Goal: Task Accomplishment & Management: Manage account settings

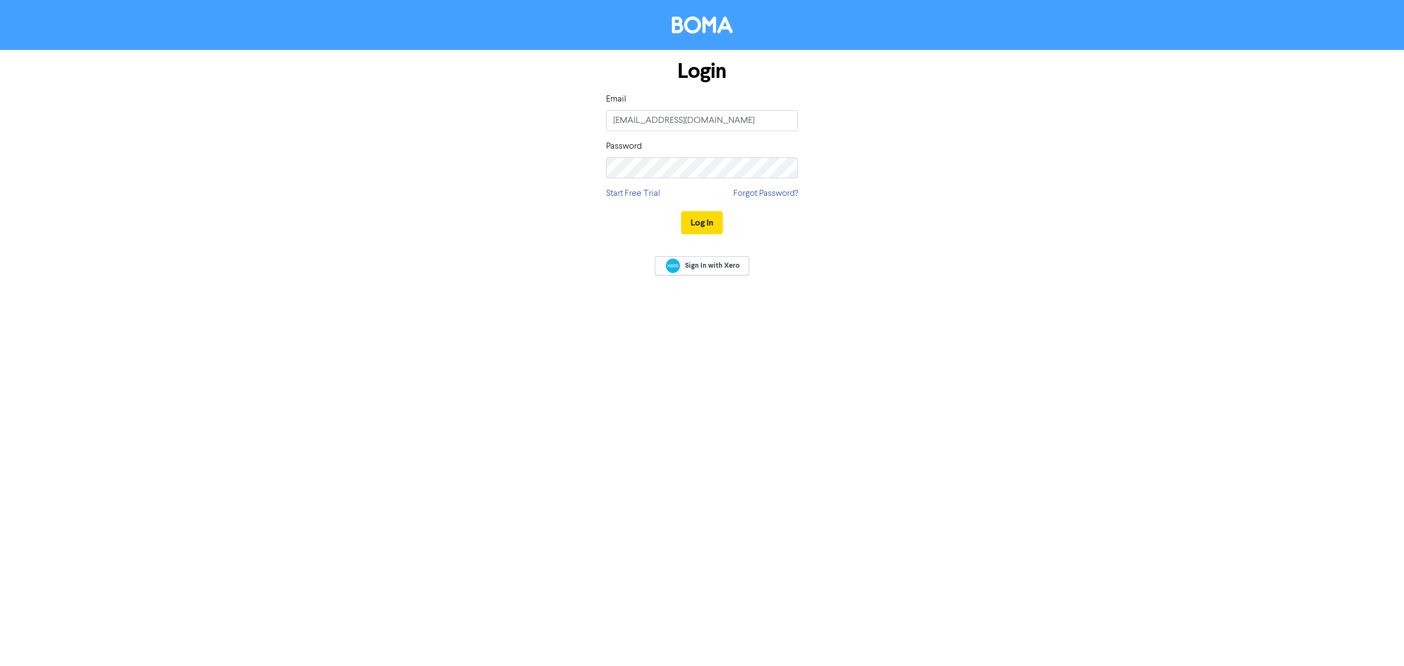
click at [785, 122] on keeper-lock "Open Keeper Popup" at bounding box center [784, 120] width 13 height 13
click at [785, 119] on keeper-lock "Open Keeper Popup" at bounding box center [784, 120] width 13 height 13
type input "[PERSON_NAME][EMAIL_ADDRESS][DOMAIN_NAME]"
click at [702, 216] on button "Log In" at bounding box center [702, 222] width 42 height 23
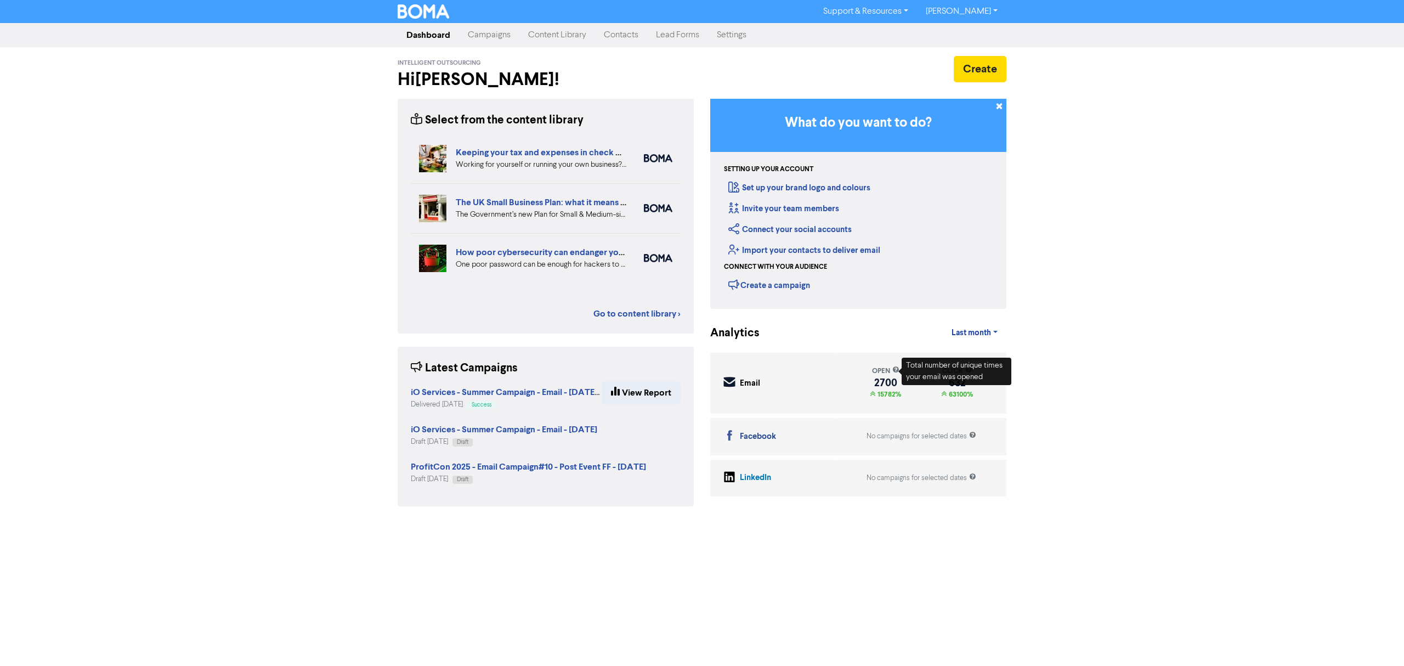
click at [490, 36] on link "Campaigns" at bounding box center [489, 35] width 60 height 22
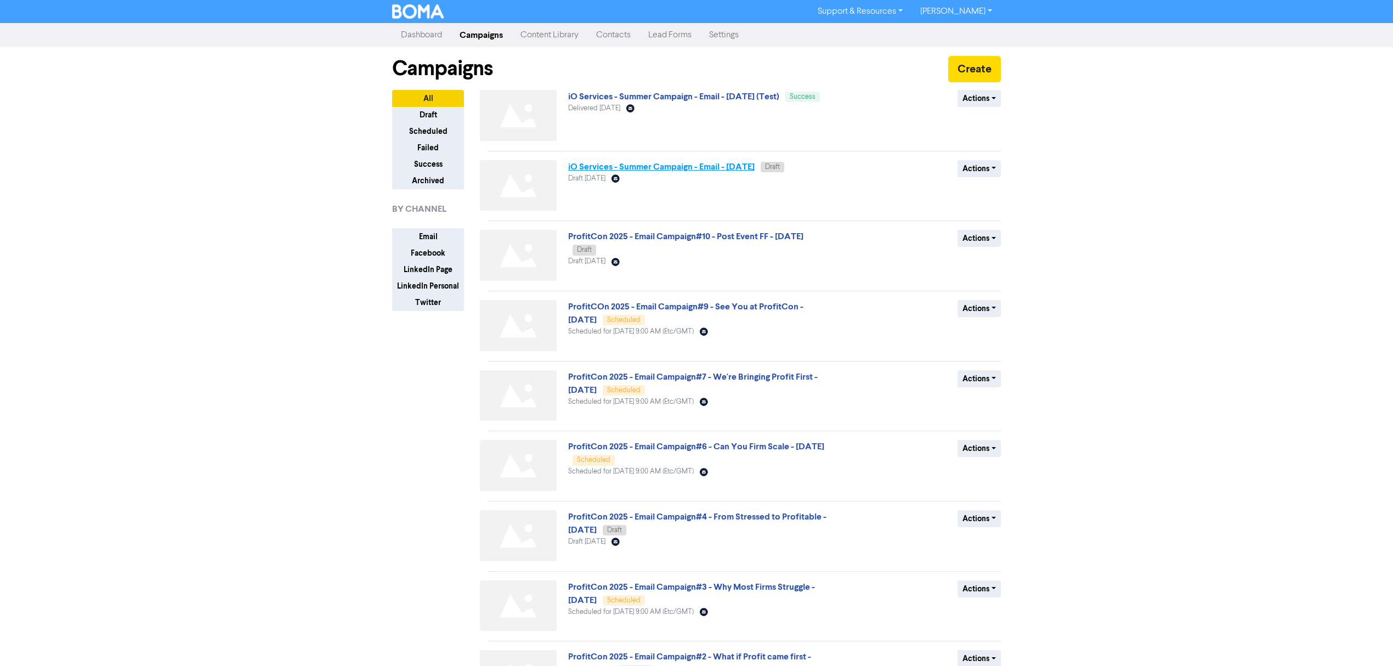
click at [708, 167] on link "iO Services - Summer Campaign - Email - [DATE]" at bounding box center [661, 166] width 186 height 11
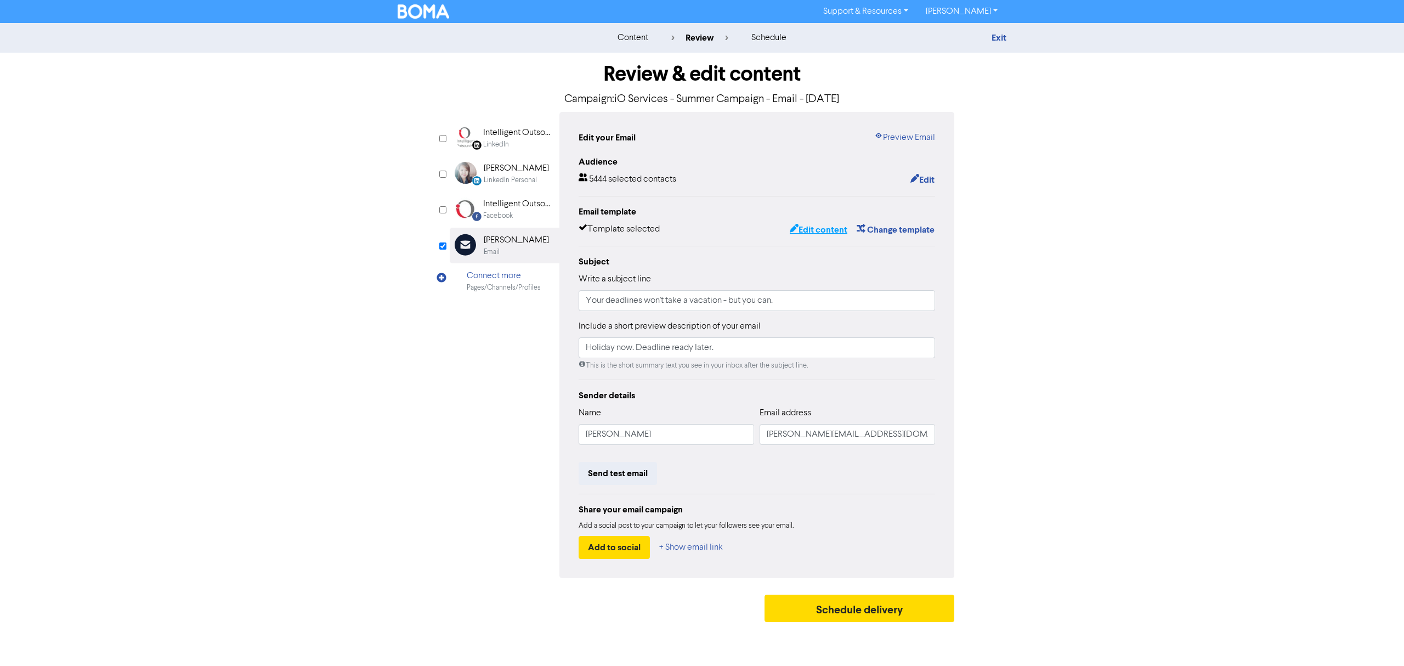
click at [818, 229] on button "Edit content" at bounding box center [818, 230] width 59 height 14
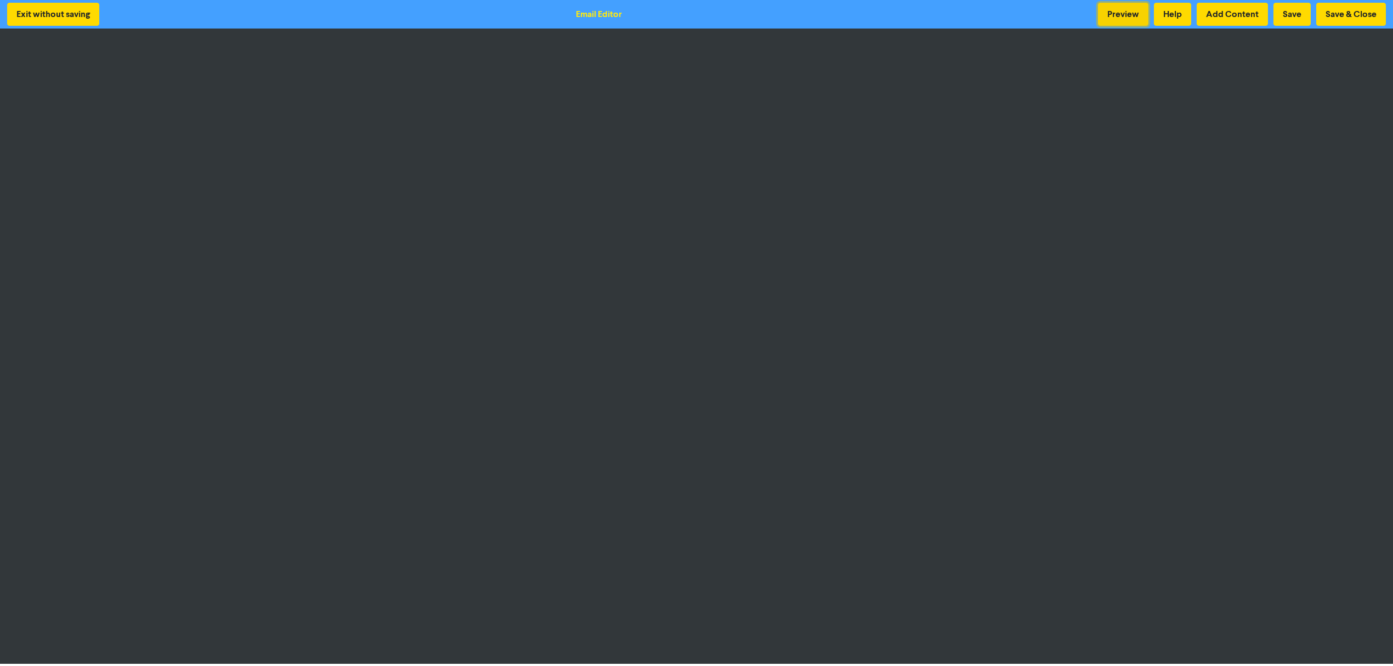
click at [1104, 9] on button "Preview" at bounding box center [1123, 14] width 50 height 23
click at [1343, 8] on button "Save & Close" at bounding box center [1351, 14] width 70 height 23
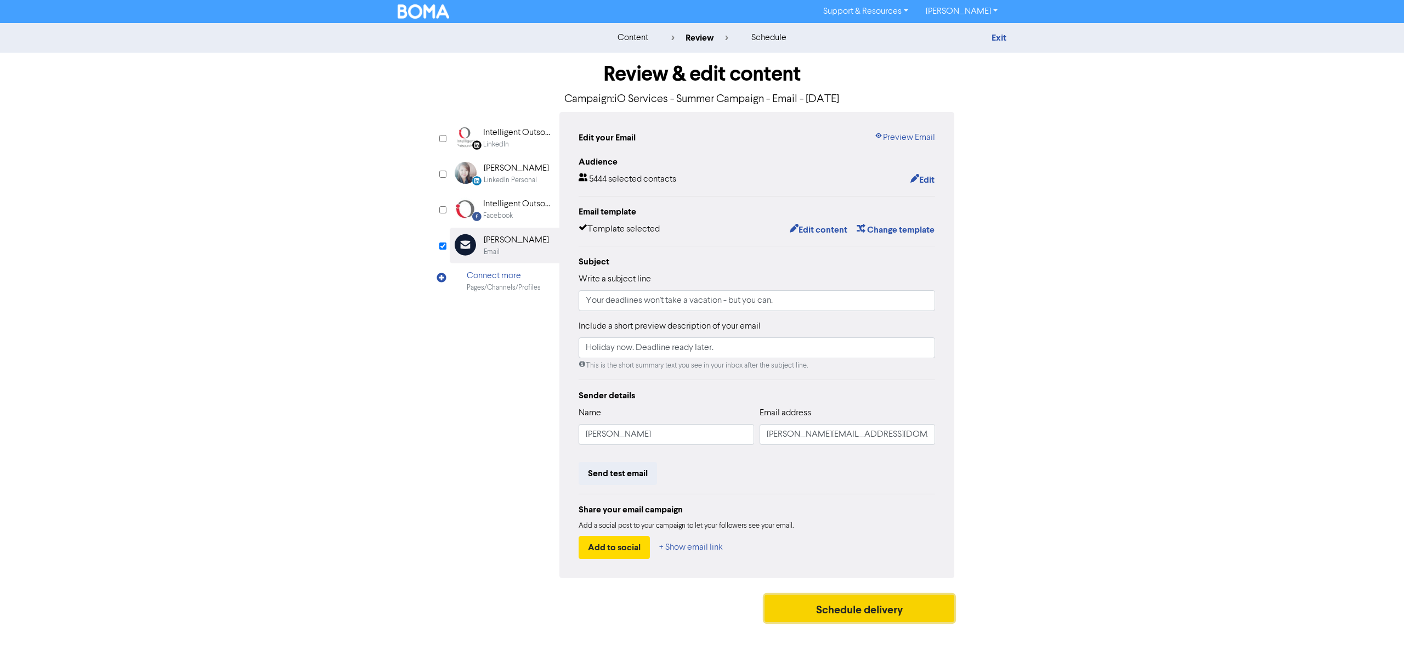
click at [863, 616] on button "Schedule delivery" at bounding box center [859, 607] width 190 height 27
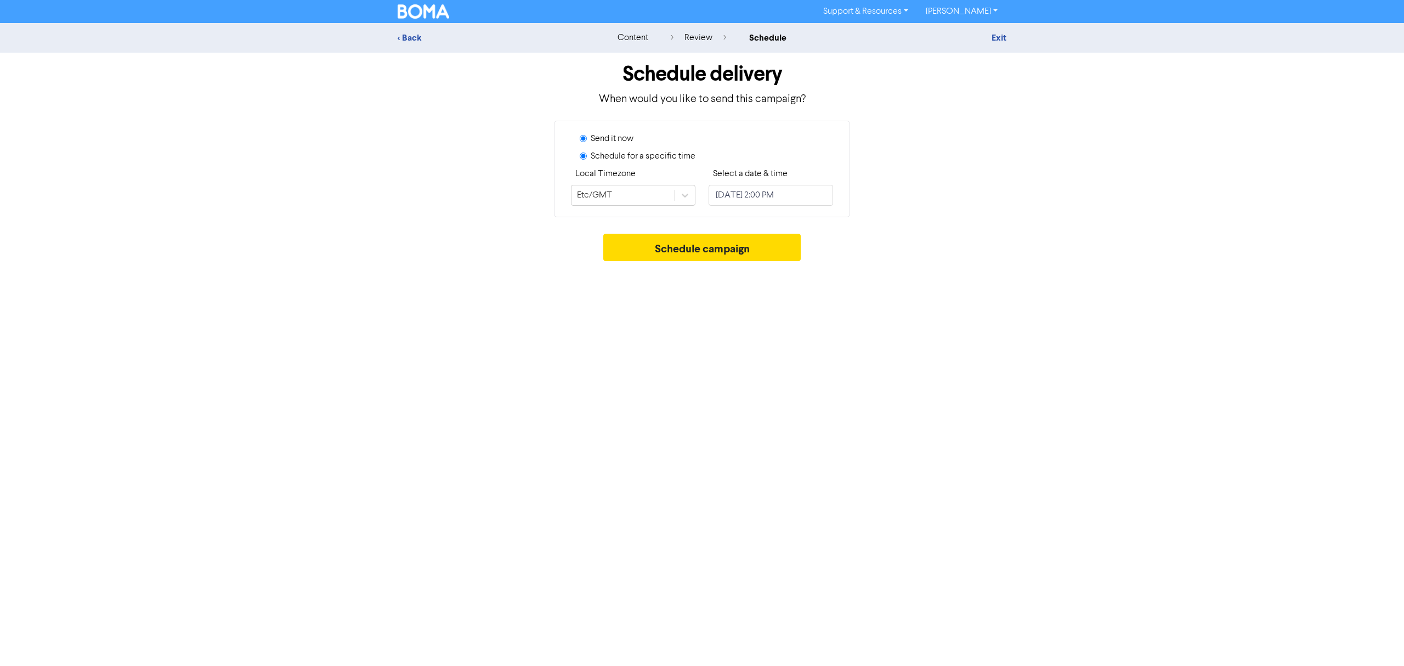
radio input "false"
radio input "true"
click at [784, 198] on input "[DATE] 2:00 PM" at bounding box center [770, 195] width 124 height 21
select select "7"
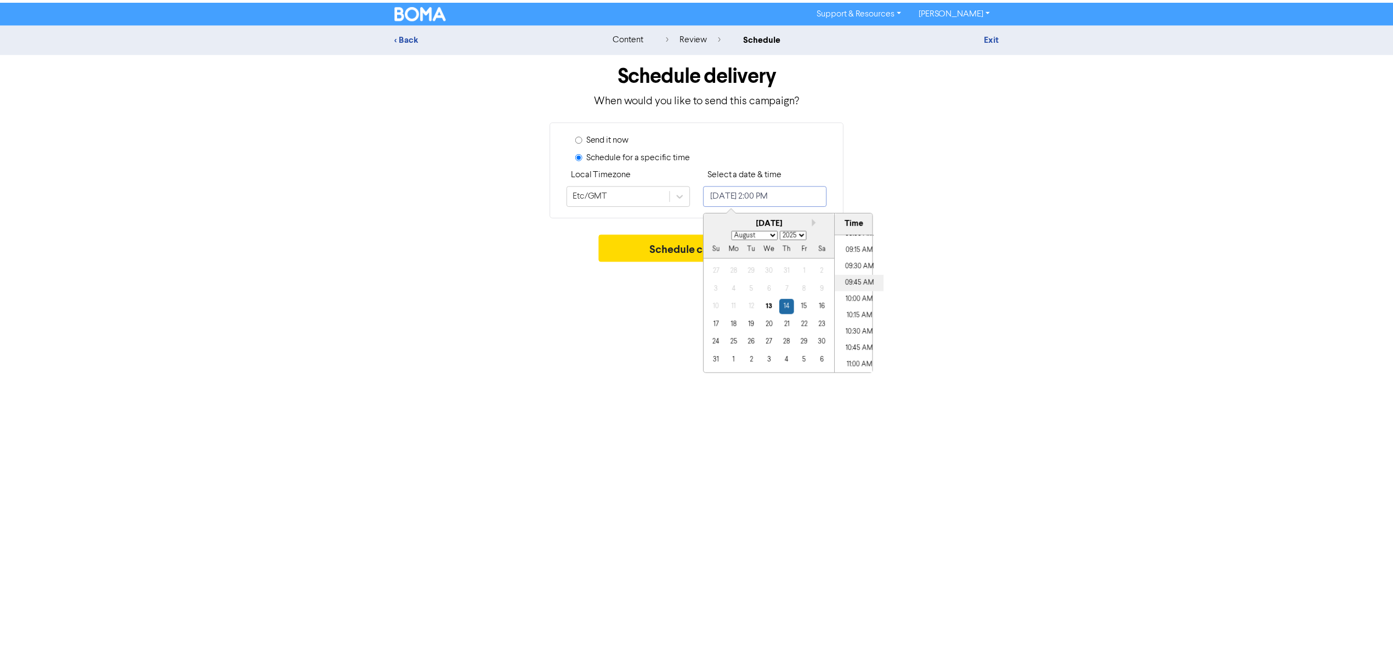
scroll to position [568, 0]
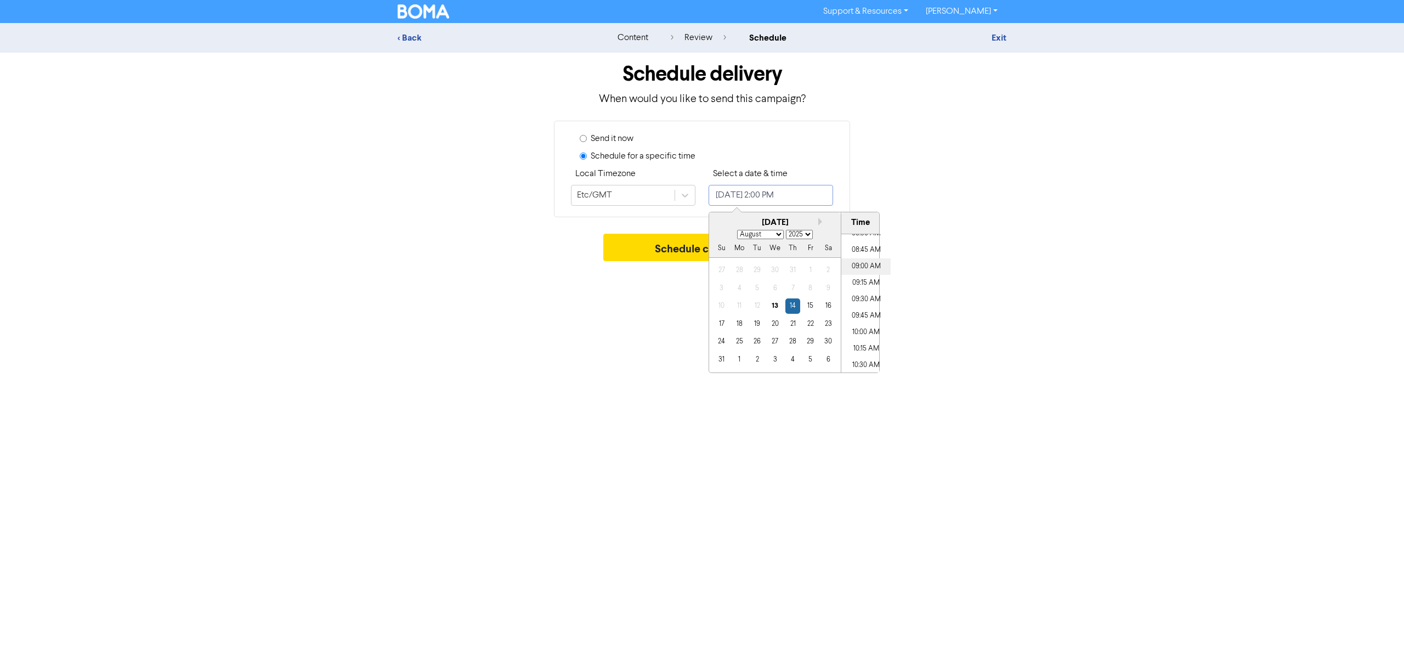
click at [870, 265] on li "09:00 AM" at bounding box center [865, 266] width 49 height 16
click at [858, 330] on li "10:00 AM" at bounding box center [865, 332] width 49 height 16
click at [870, 299] on li "09:30 AM" at bounding box center [865, 299] width 49 height 16
type input "[DATE] 9:30 AM"
click at [643, 291] on div "Support & Resources Video Tutorials FAQ & Guides Marketing Education [PERSON_NA…" at bounding box center [702, 333] width 1404 height 666
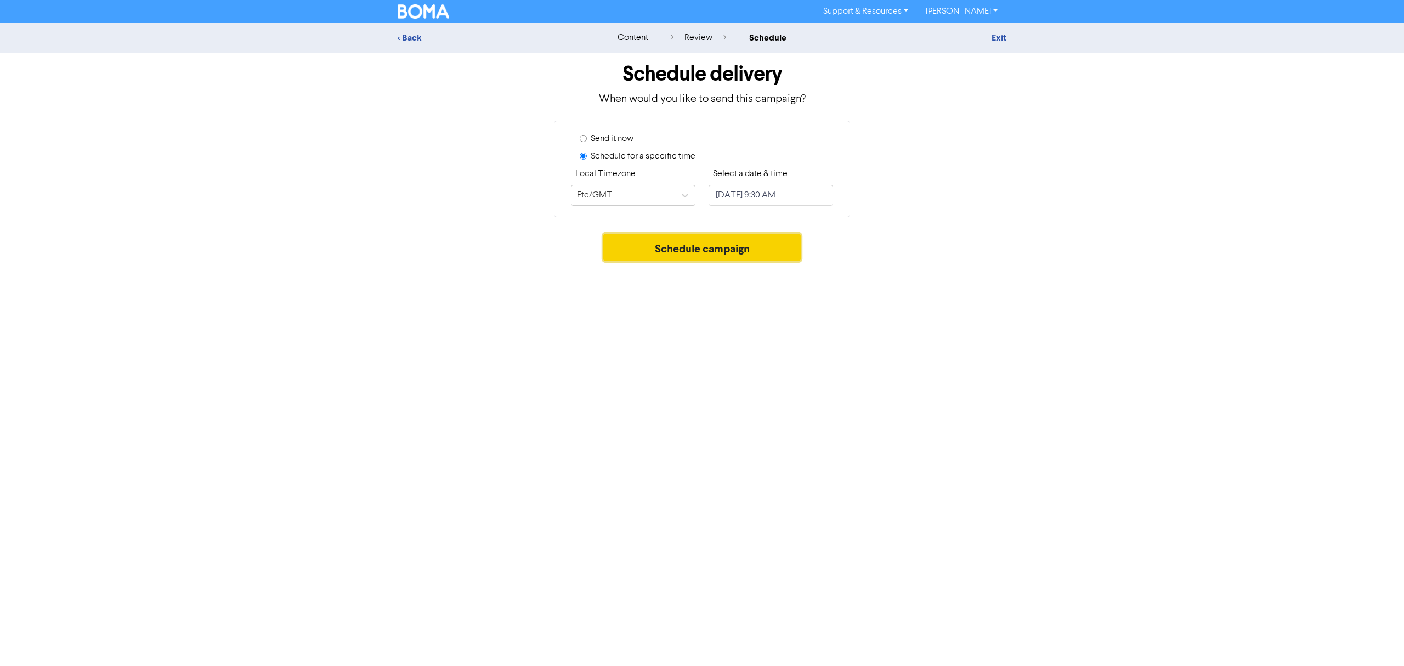
click at [696, 248] on button "Schedule campaign" at bounding box center [702, 247] width 198 height 27
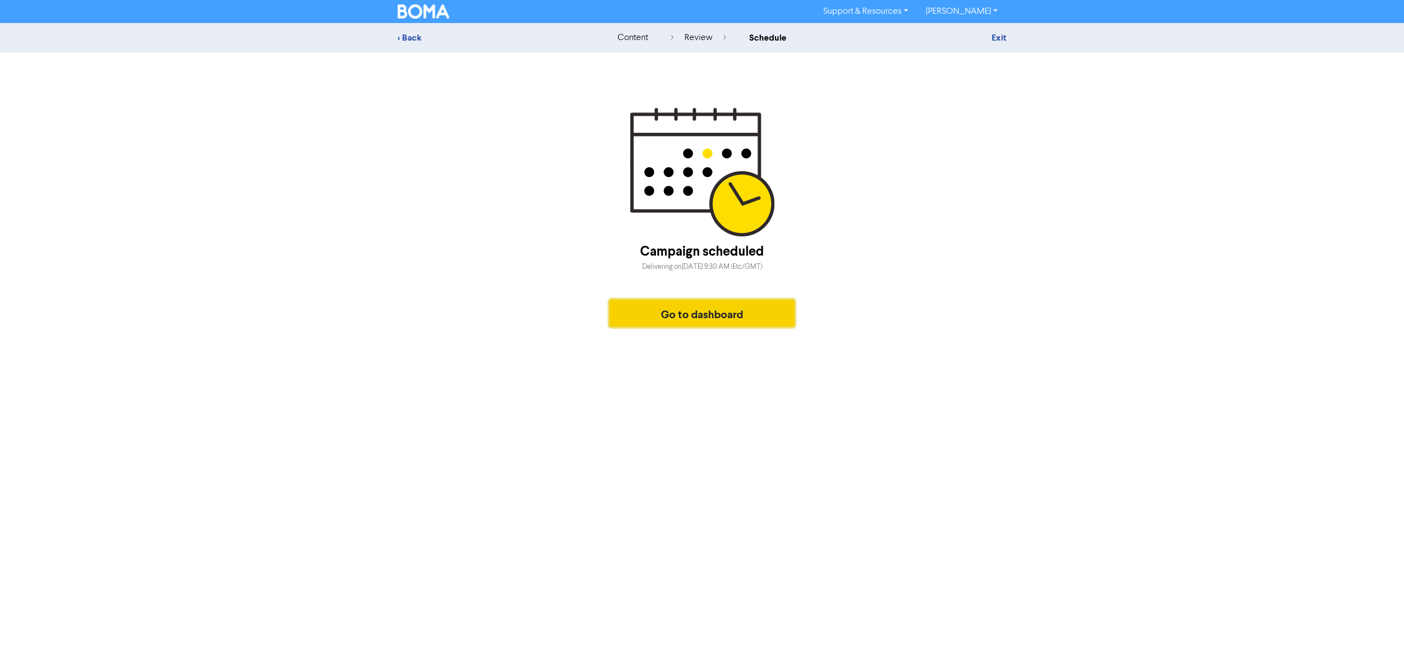
click at [703, 319] on button "Go to dashboard" at bounding box center [701, 312] width 185 height 27
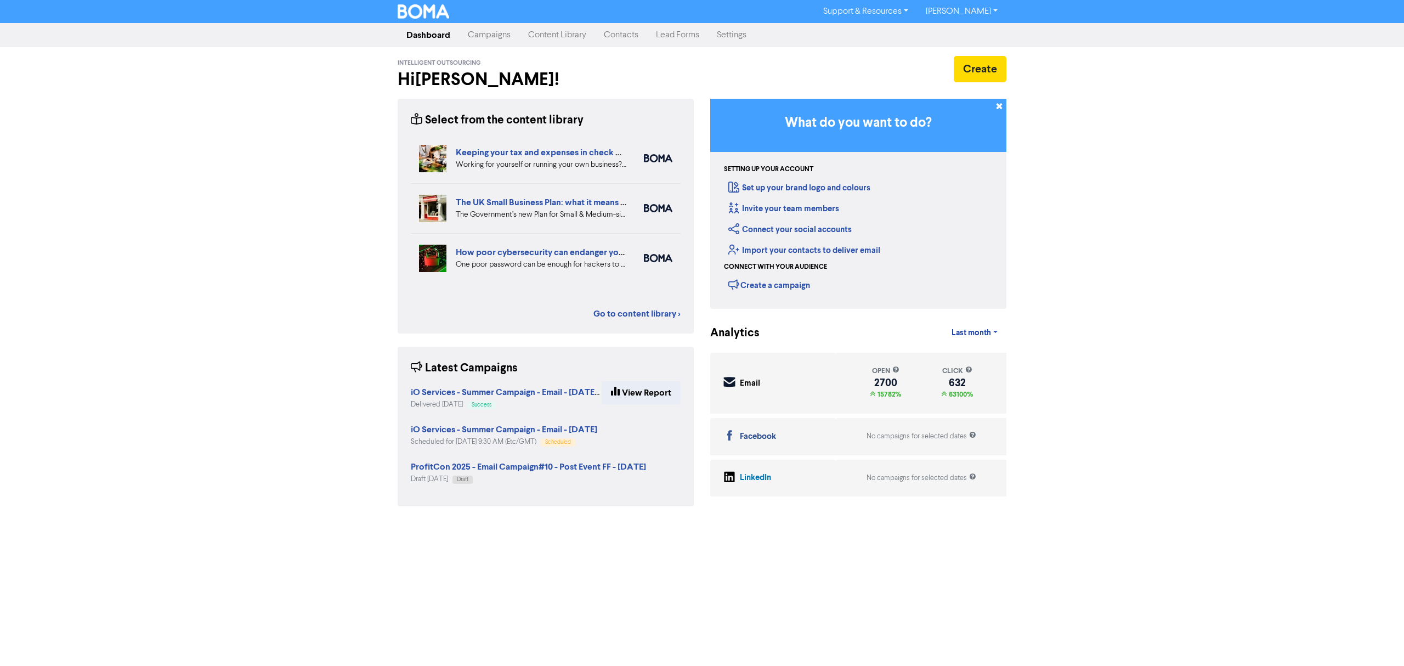
drag, startPoint x: 490, startPoint y: 31, endPoint x: 137, endPoint y: 14, distance: 353.5
click at [490, 31] on link "Campaigns" at bounding box center [489, 35] width 60 height 22
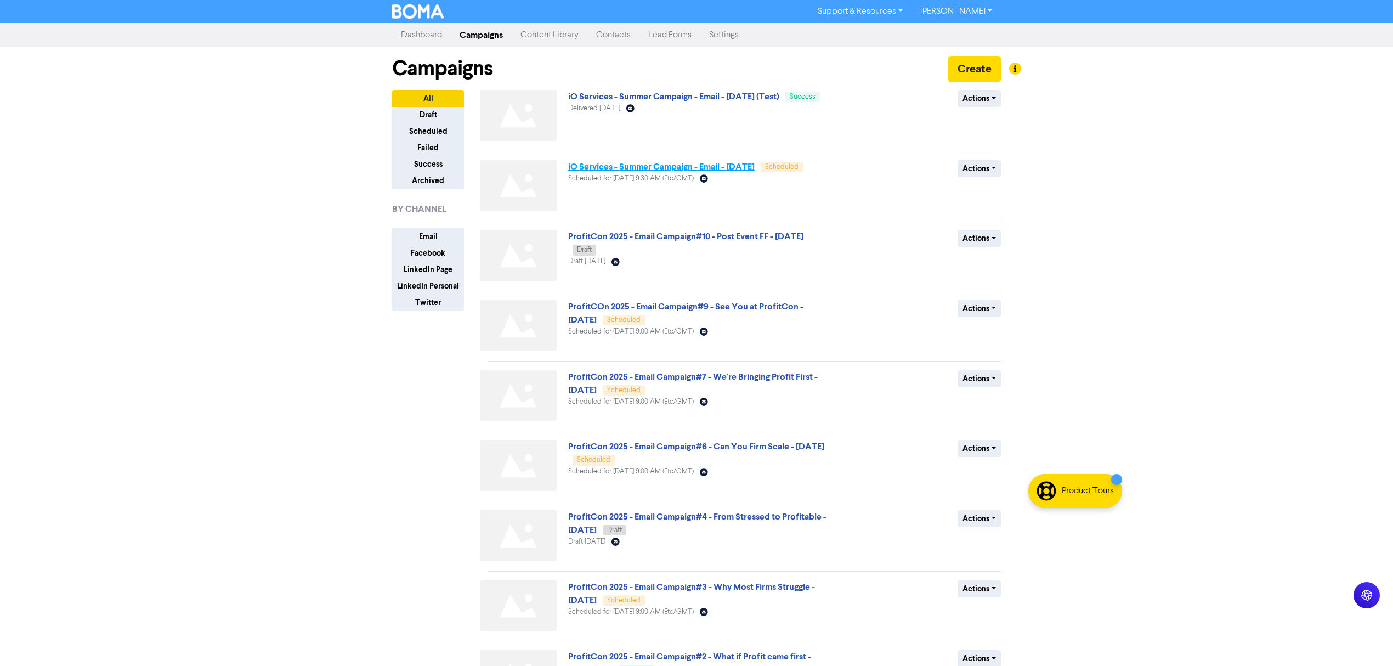
click at [646, 167] on link "iO Services - Summer Campaign - Email - [DATE]" at bounding box center [661, 166] width 186 height 11
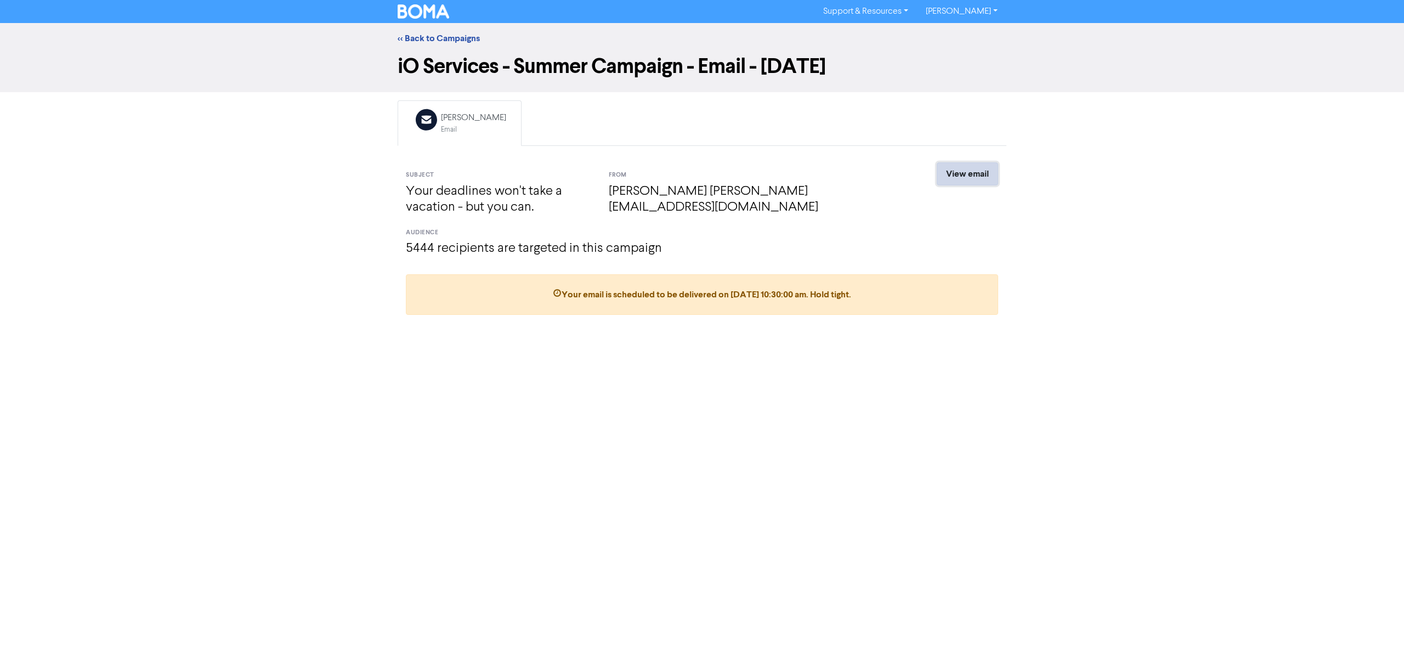
click at [989, 169] on link "View email" at bounding box center [967, 173] width 61 height 23
drag, startPoint x: 438, startPoint y: 37, endPoint x: 268, endPoint y: 553, distance: 543.3
click at [438, 37] on link "<< Back to Campaigns" at bounding box center [439, 38] width 82 height 11
